Goal: Navigation & Orientation: Find specific page/section

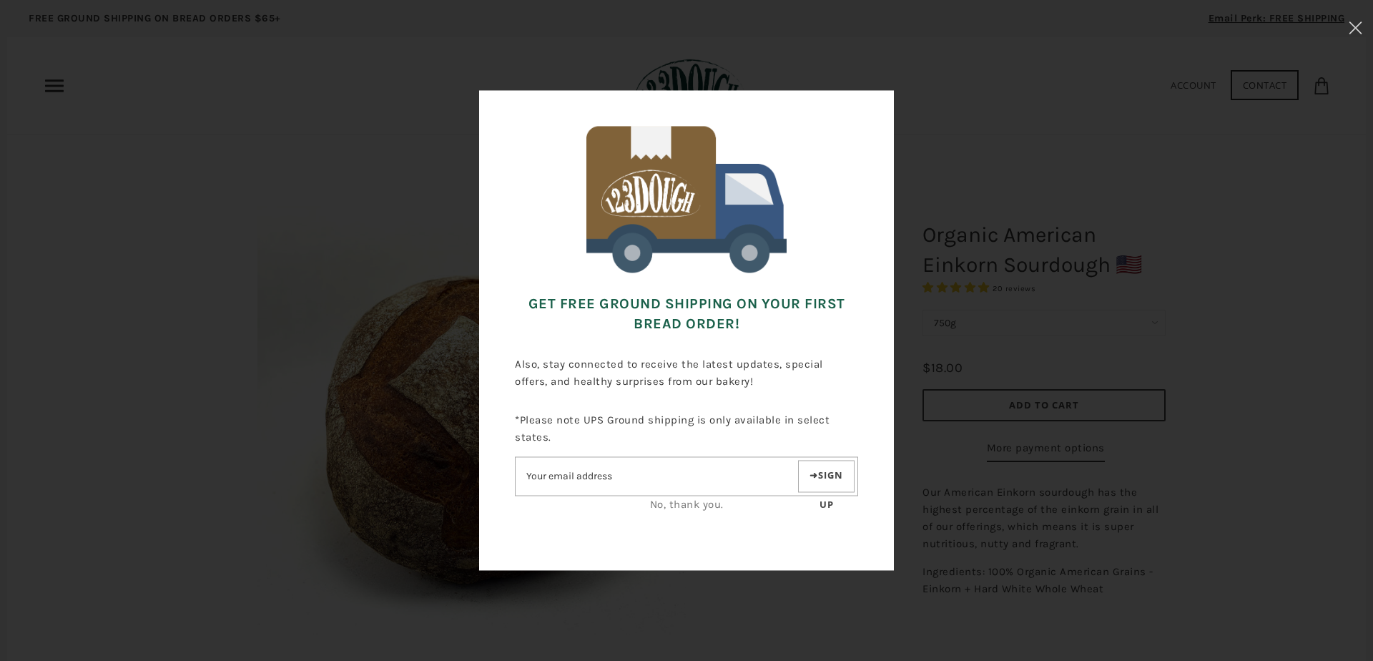
click at [676, 500] on link "No, thank you." at bounding box center [687, 504] width 74 height 13
click at [676, 506] on link "No, thank you." at bounding box center [687, 504] width 74 height 13
click at [682, 501] on link "No, thank you." at bounding box center [687, 504] width 74 height 13
click at [385, 87] on div "Get FREE Ground Shipping on Your First Bread Order! Also, stay connected to rec…" at bounding box center [687, 331] width 1230 height 518
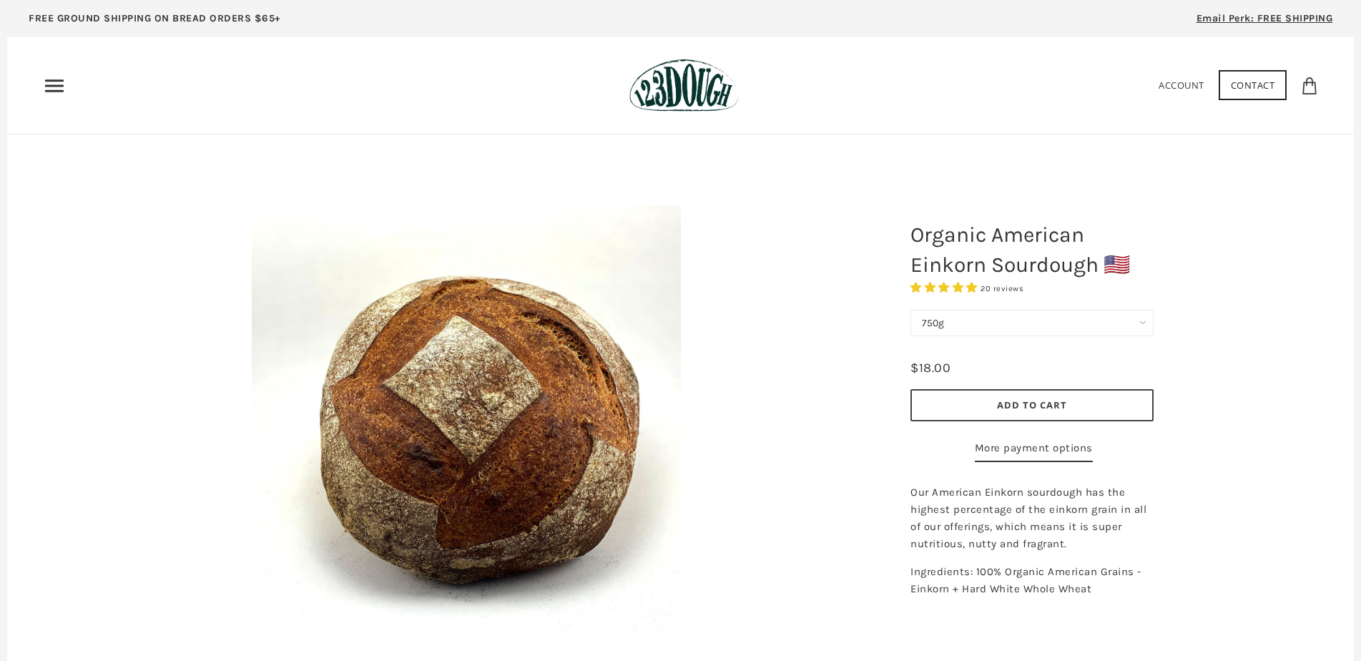
click at [50, 84] on icon "Primary" at bounding box center [54, 85] width 23 height 23
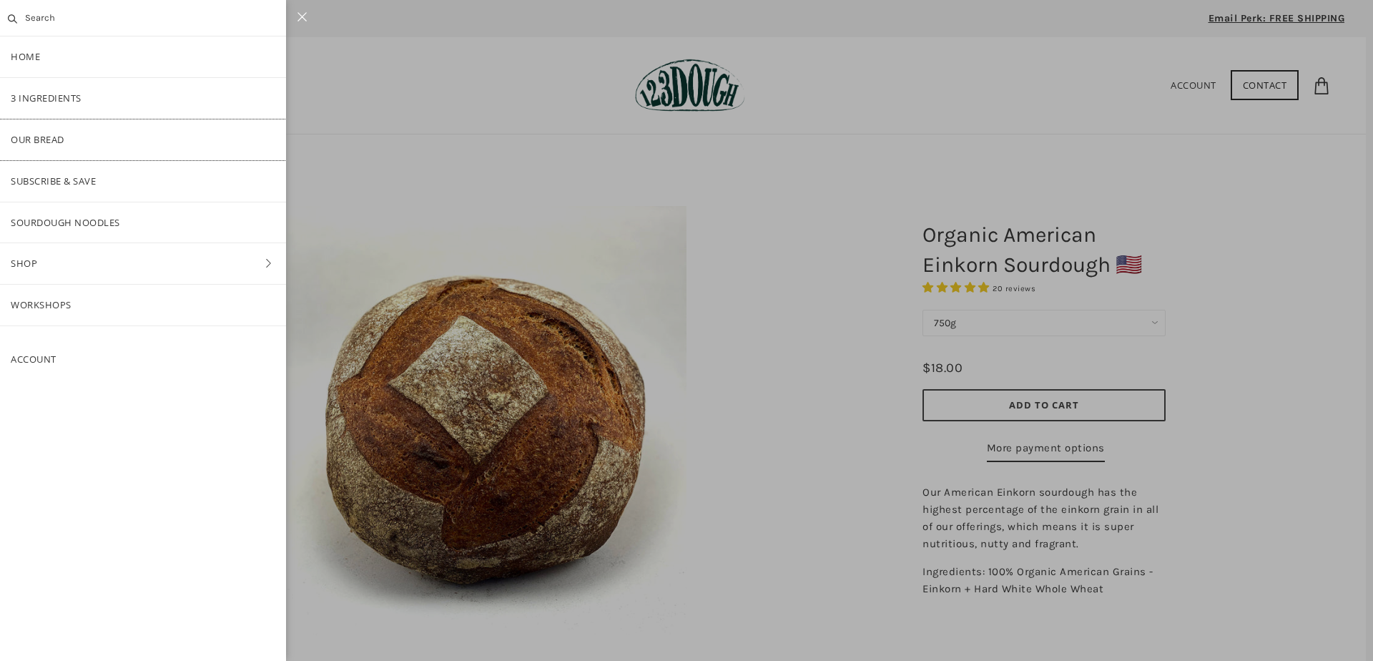
click at [50, 142] on link "Our Bread" at bounding box center [143, 139] width 286 height 41
